Goal: Task Accomplishment & Management: Manage account settings

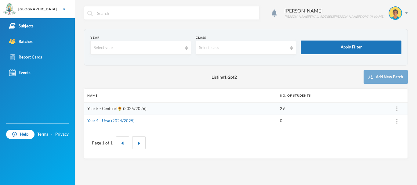
click at [143, 108] on link "Year 5 - Centuari🌻 (2025/2026)" at bounding box center [116, 108] width 59 height 5
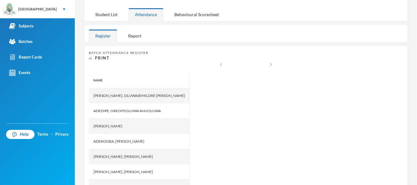
scroll to position [73, 0]
click at [115, 14] on div "Student List" at bounding box center [106, 14] width 35 height 13
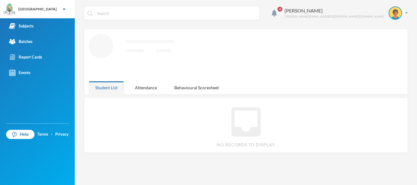
scroll to position [0, 0]
click at [155, 88] on div "Attendance" at bounding box center [146, 87] width 35 height 13
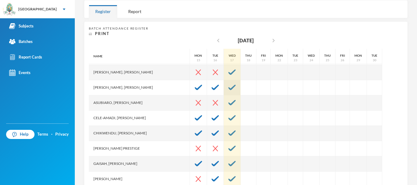
scroll to position [62, 0]
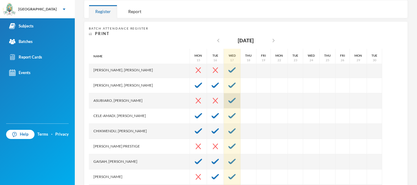
click at [228, 102] on img at bounding box center [231, 100] width 7 height 5
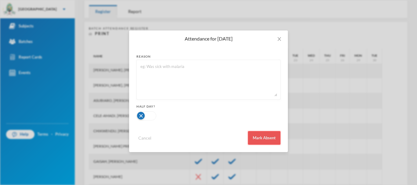
click at [260, 135] on button "Mark Absent" at bounding box center [264, 138] width 33 height 14
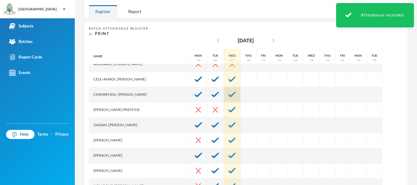
scroll to position [99, 0]
click at [224, 107] on div at bounding box center [232, 109] width 17 height 15
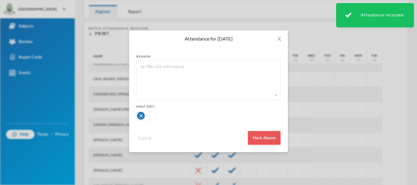
click at [261, 138] on button "Mark Absent" at bounding box center [264, 138] width 33 height 14
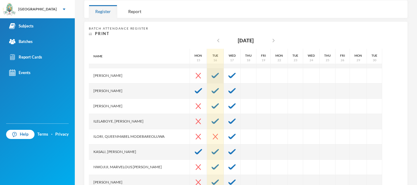
scroll to position [165, 0]
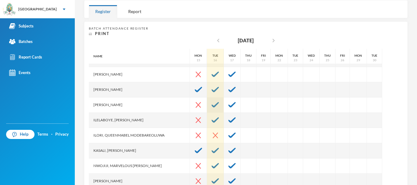
click at [212, 103] on img at bounding box center [215, 104] width 7 height 5
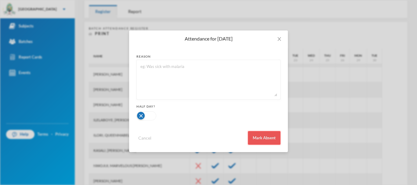
click at [269, 142] on button "Mark Absent" at bounding box center [264, 138] width 33 height 14
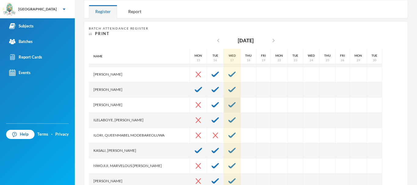
click at [228, 105] on img at bounding box center [231, 104] width 7 height 5
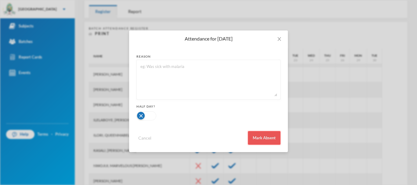
click at [262, 137] on button "Mark Absent" at bounding box center [264, 138] width 33 height 14
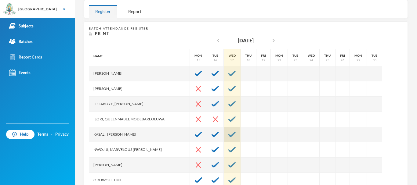
scroll to position [181, 0]
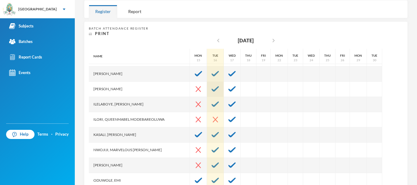
click at [212, 89] on img at bounding box center [215, 88] width 7 height 5
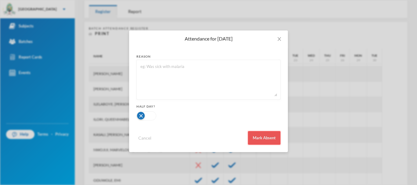
click at [264, 137] on button "Mark Absent" at bounding box center [264, 138] width 33 height 14
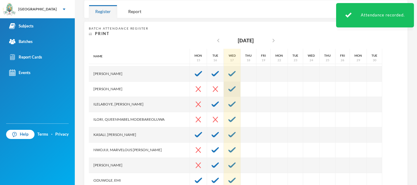
click at [228, 89] on img at bounding box center [231, 88] width 7 height 5
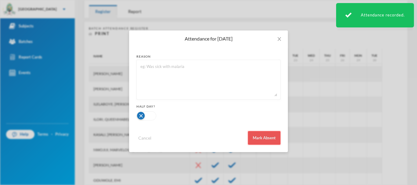
click at [263, 135] on button "Mark Absent" at bounding box center [264, 138] width 33 height 14
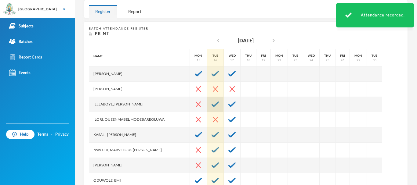
click at [212, 104] on img at bounding box center [215, 104] width 7 height 5
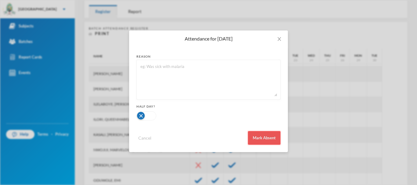
click at [268, 134] on button "Mark Absent" at bounding box center [264, 138] width 33 height 14
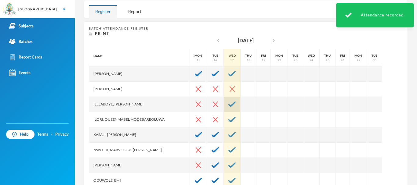
click at [228, 102] on img at bounding box center [231, 104] width 7 height 5
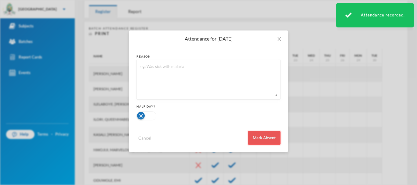
click at [266, 136] on button "Mark Absent" at bounding box center [264, 138] width 33 height 14
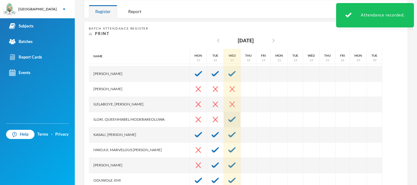
click at [228, 121] on img at bounding box center [231, 119] width 7 height 5
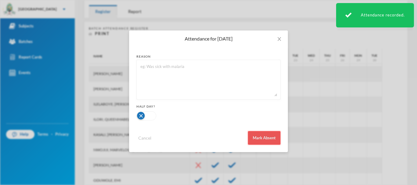
click at [270, 139] on button "Mark Absent" at bounding box center [264, 138] width 33 height 14
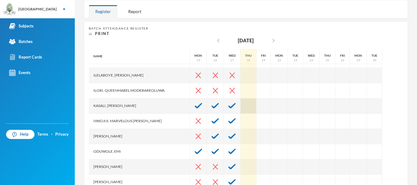
scroll to position [211, 0]
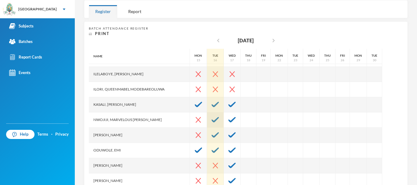
click at [212, 119] on img at bounding box center [215, 119] width 7 height 5
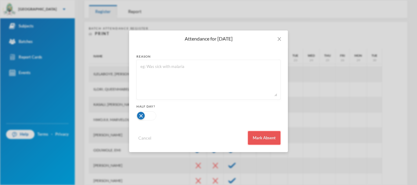
click at [258, 134] on button "Mark Absent" at bounding box center [264, 138] width 33 height 14
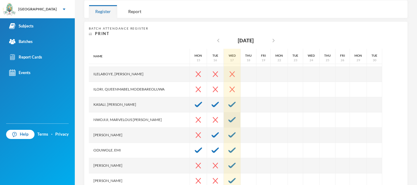
click at [228, 119] on img at bounding box center [231, 119] width 7 height 5
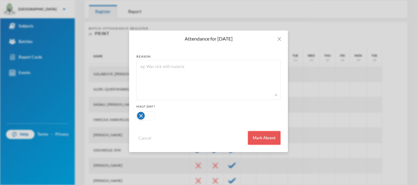
click at [259, 138] on button "Mark Absent" at bounding box center [264, 138] width 33 height 14
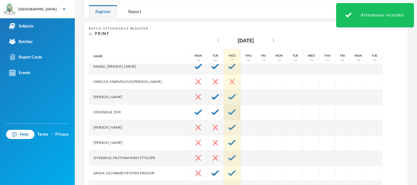
scroll to position [250, 0]
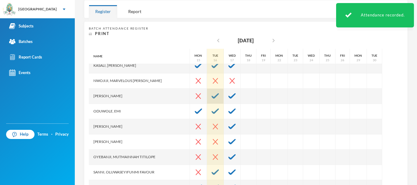
click at [212, 97] on img at bounding box center [215, 95] width 7 height 5
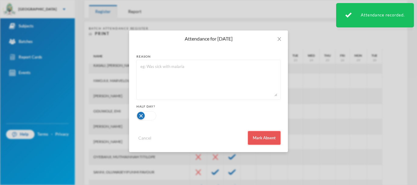
click at [256, 135] on button "Mark Absent" at bounding box center [264, 138] width 33 height 14
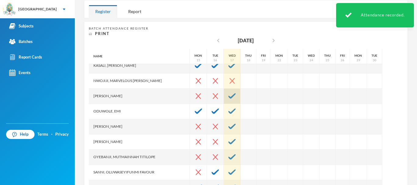
click at [224, 93] on div at bounding box center [232, 96] width 17 height 15
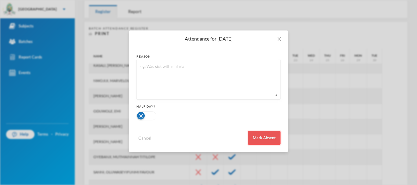
click at [265, 137] on button "Mark Absent" at bounding box center [264, 138] width 33 height 14
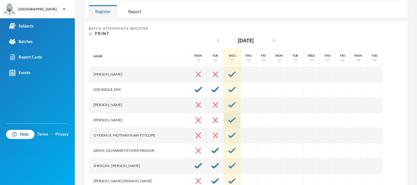
scroll to position [273, 0]
click at [228, 103] on img at bounding box center [231, 103] width 7 height 5
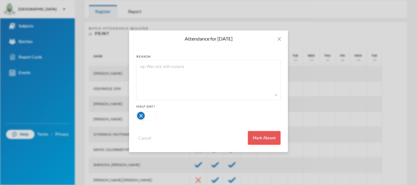
click at [260, 139] on button "Mark Absent" at bounding box center [264, 138] width 33 height 14
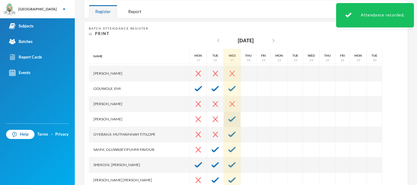
click at [228, 119] on img at bounding box center [231, 119] width 7 height 5
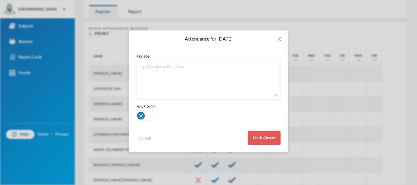
click at [257, 138] on button "Mark Absent" at bounding box center [264, 138] width 33 height 14
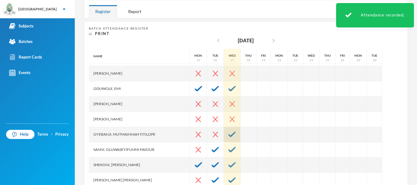
click at [228, 135] on img at bounding box center [231, 134] width 7 height 5
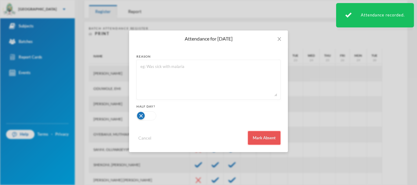
click at [261, 135] on button "Mark Absent" at bounding box center [264, 138] width 33 height 14
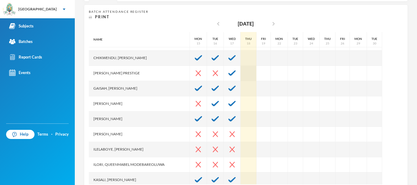
scroll to position [0, 0]
